Goal: Task Accomplishment & Management: Manage account settings

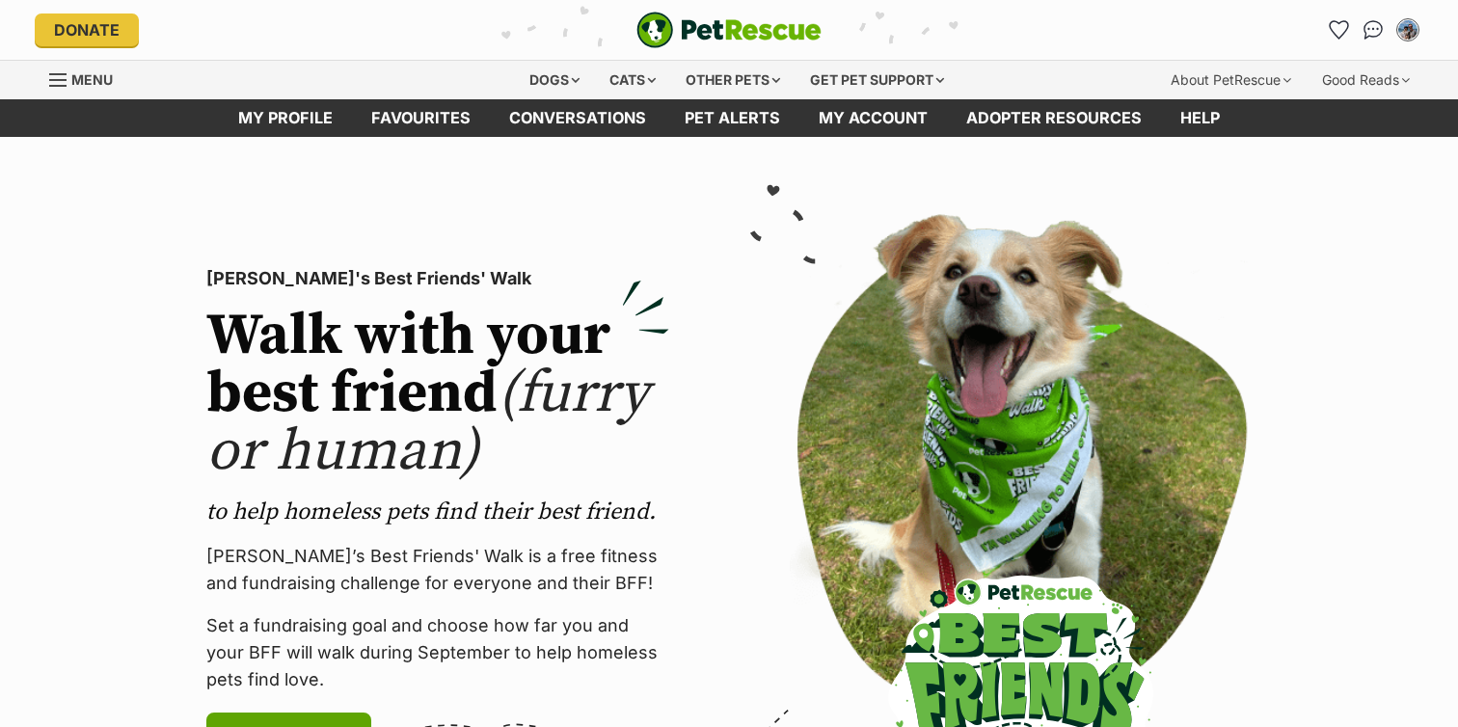
click at [88, 80] on span "Menu" at bounding box center [91, 79] width 41 height 16
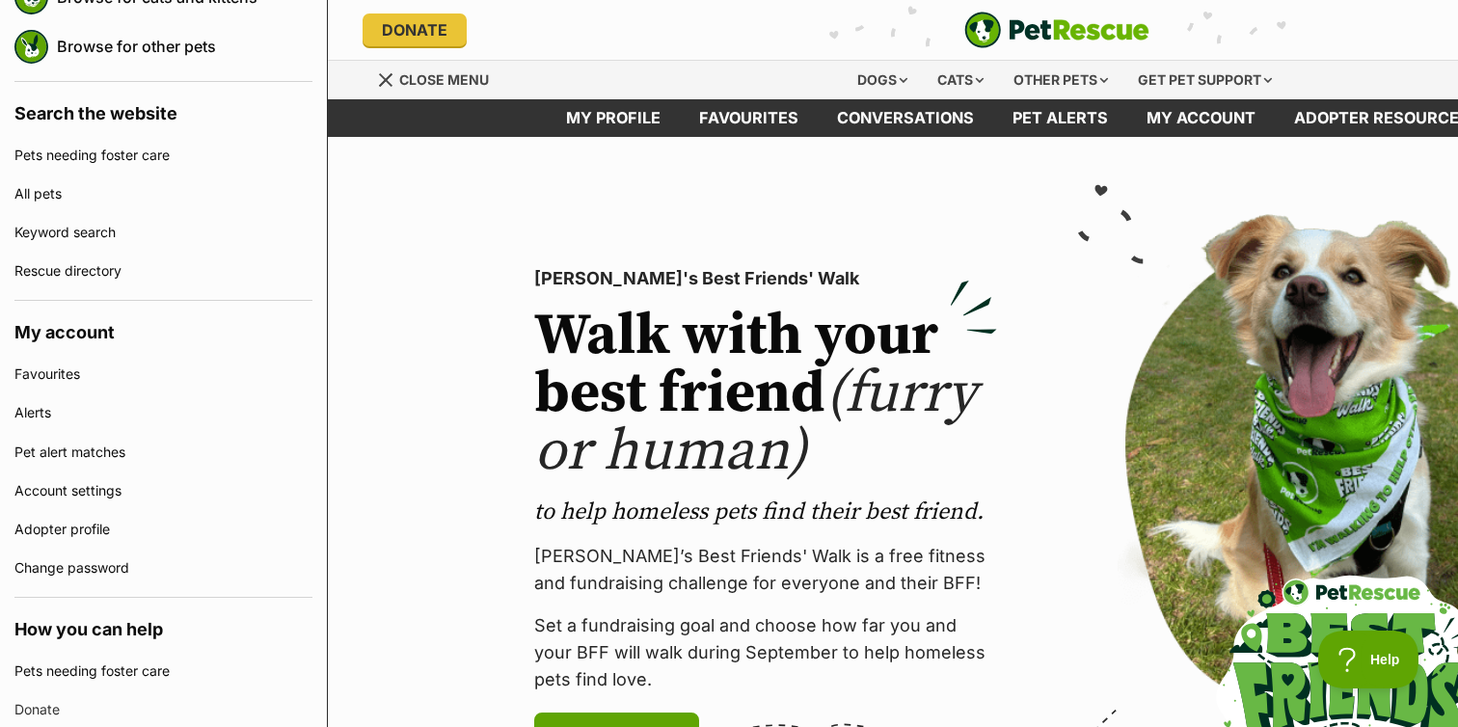
scroll to position [433, 0]
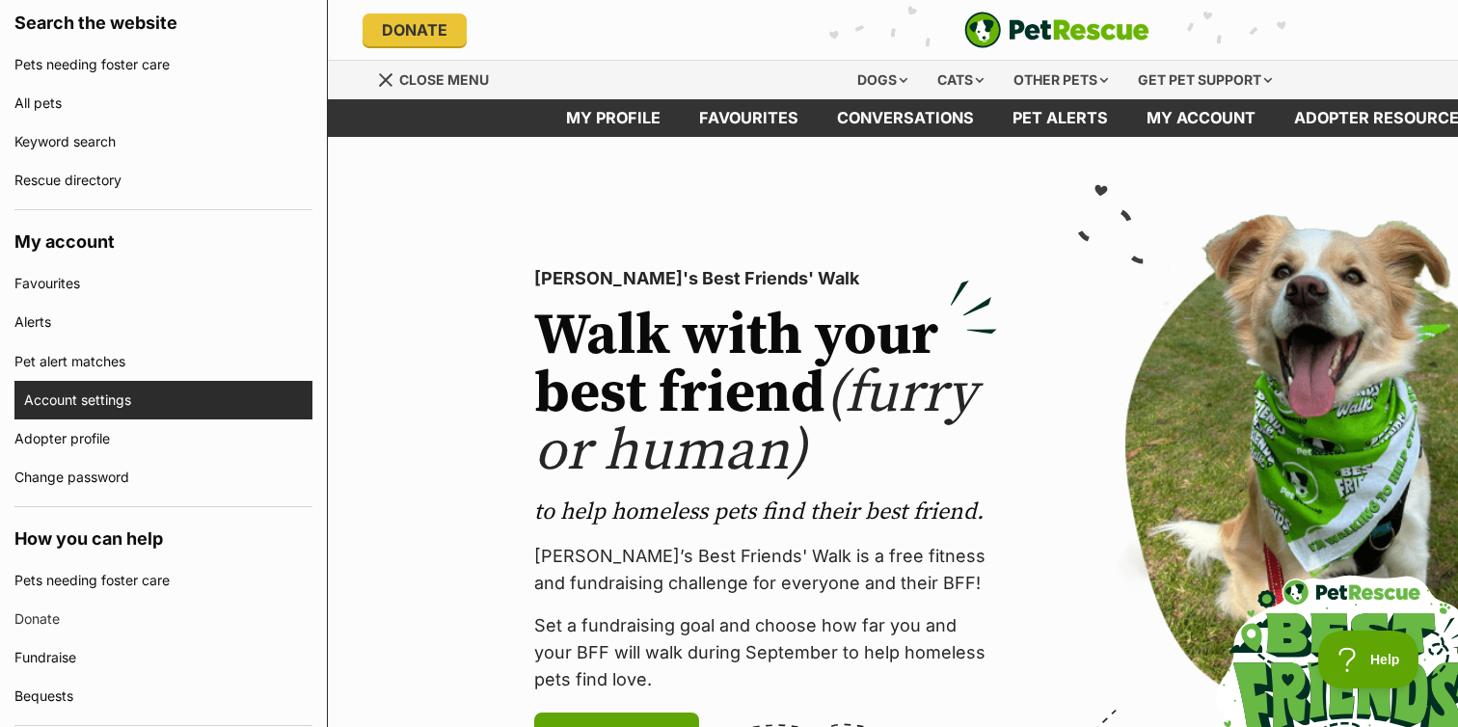
click at [112, 392] on link "Account settings" at bounding box center [168, 400] width 288 height 39
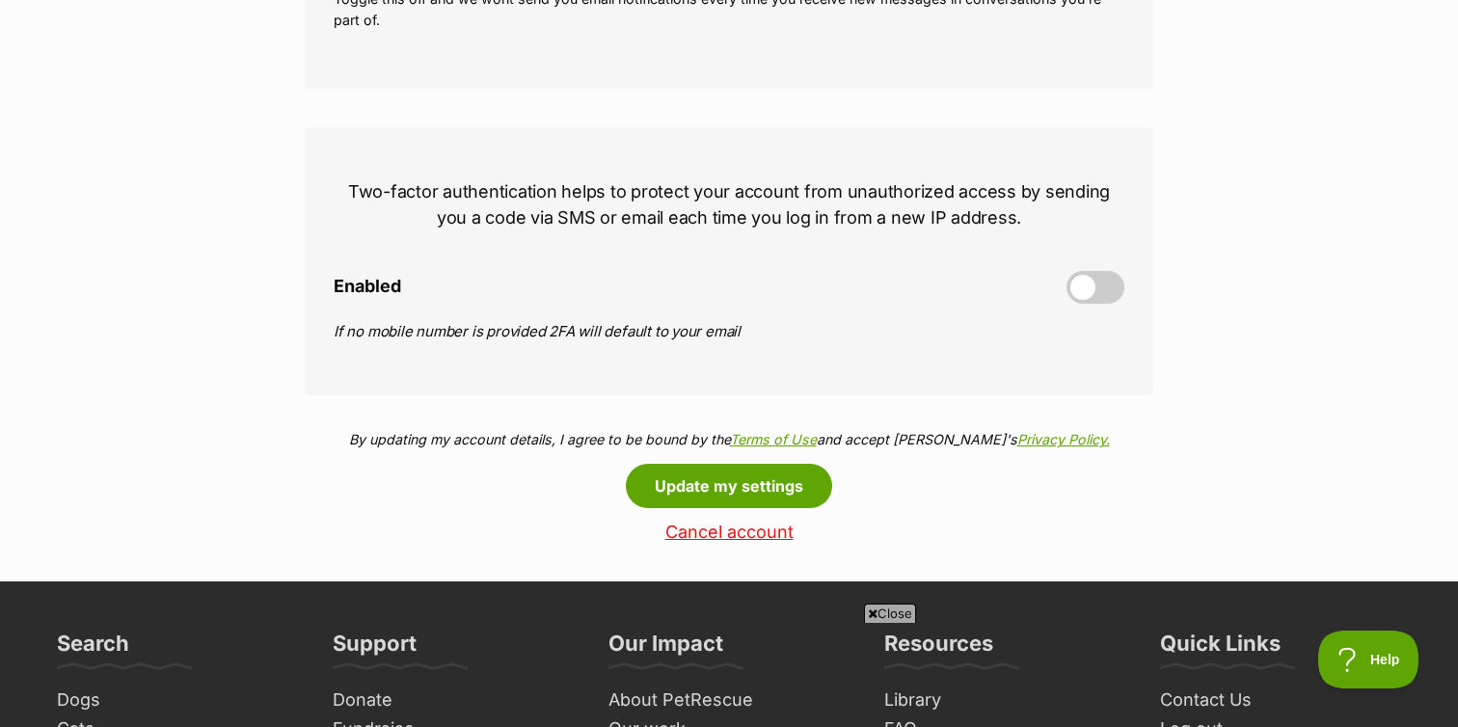
scroll to position [820, 0]
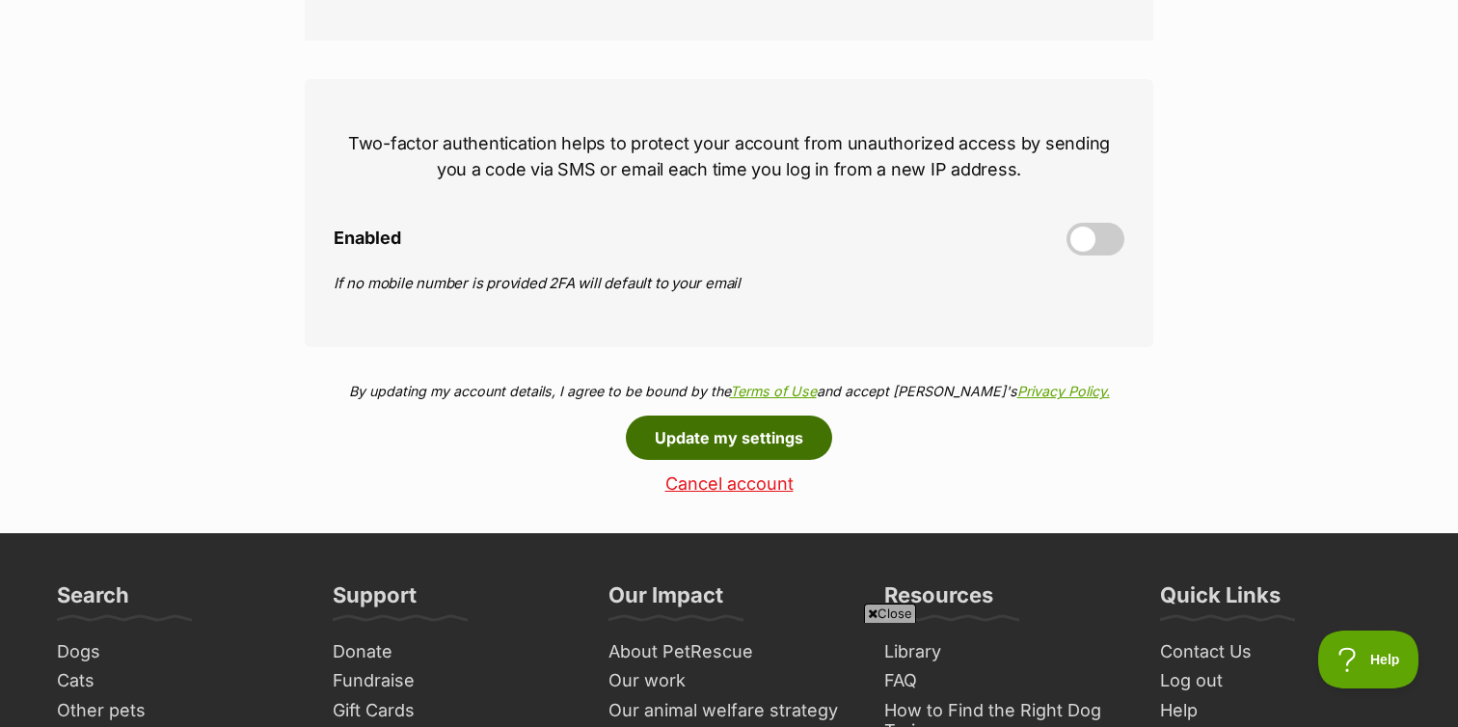
click at [672, 435] on button "Update my settings" at bounding box center [729, 438] width 206 height 44
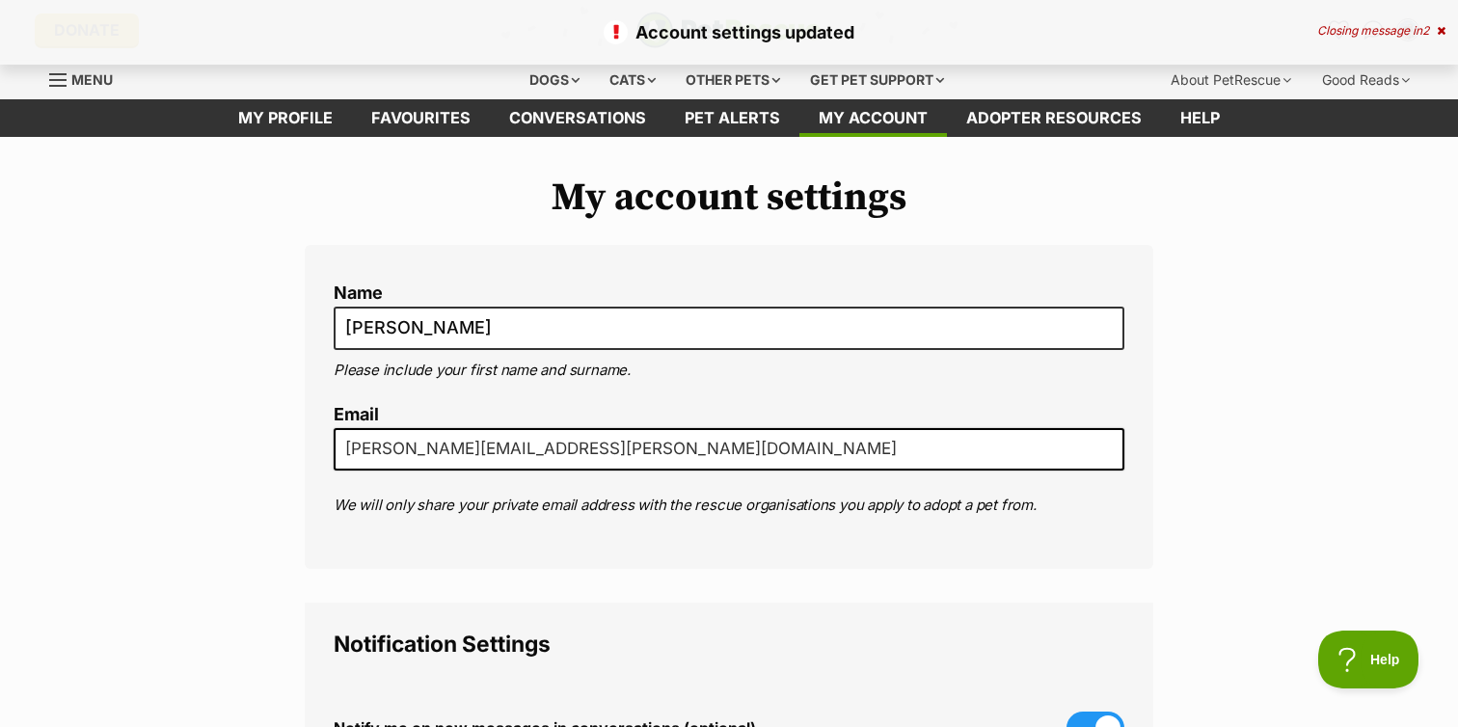
click at [83, 79] on span "Menu" at bounding box center [91, 79] width 41 height 16
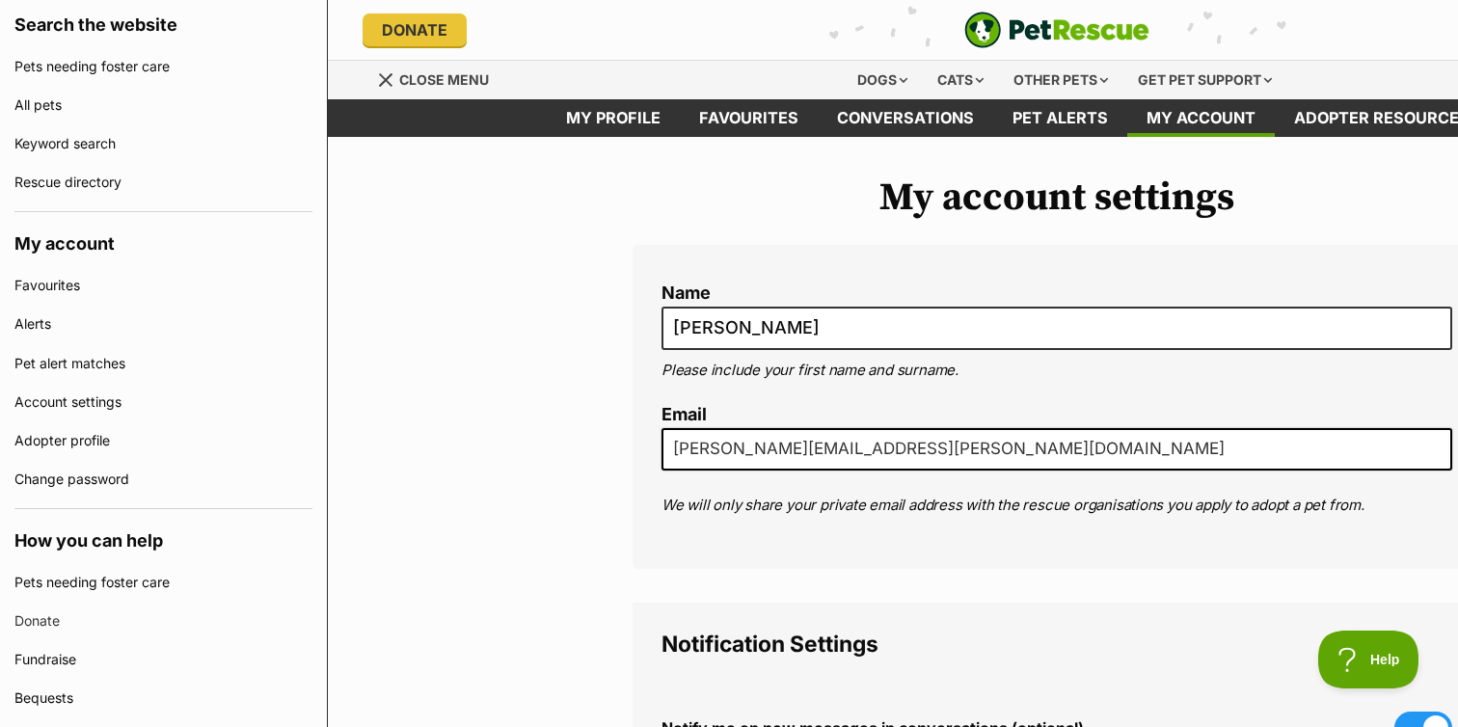
scroll to position [433, 0]
click at [180, 470] on link "Change password" at bounding box center [163, 477] width 298 height 39
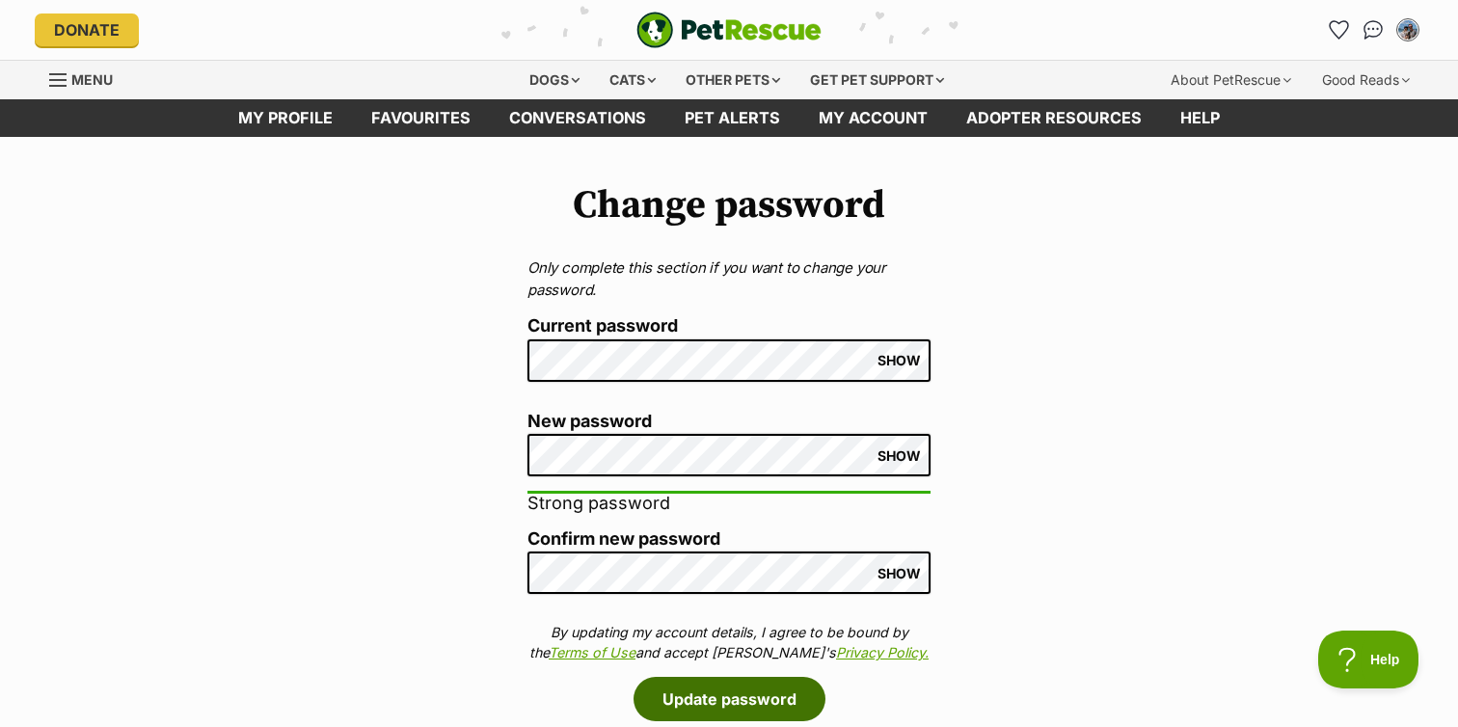
click at [722, 700] on button "Update password" at bounding box center [729, 699] width 192 height 44
